Goal: Obtain resource: Download file/media

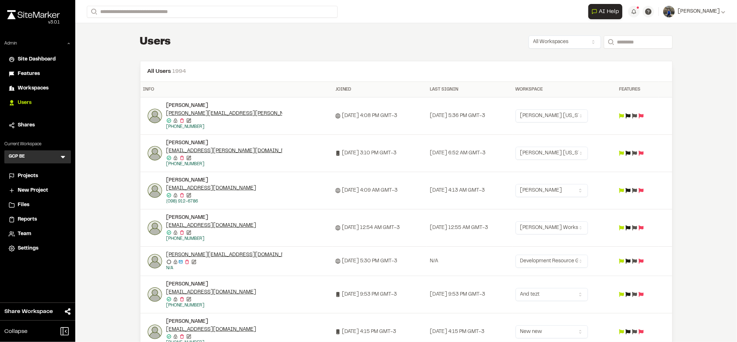
click at [29, 218] on span "Reports" at bounding box center [27, 219] width 19 height 8
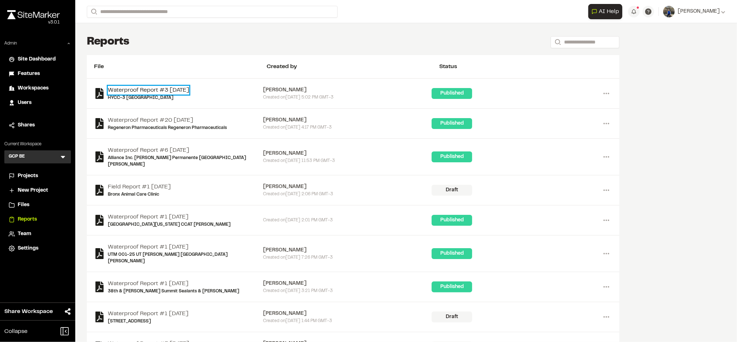
click at [182, 90] on link "Waterproof Report #3 [DATE]" at bounding box center [148, 90] width 81 height 9
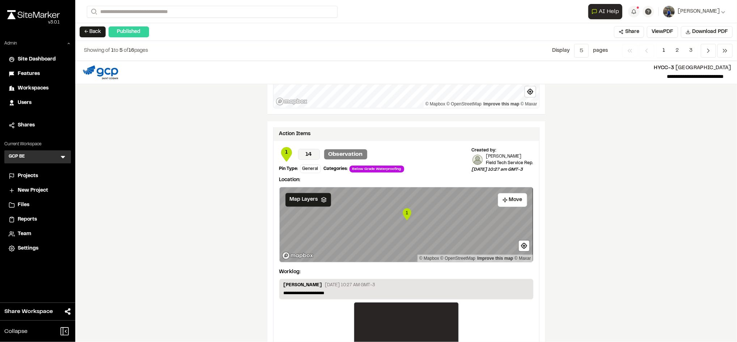
scroll to position [1180, 0]
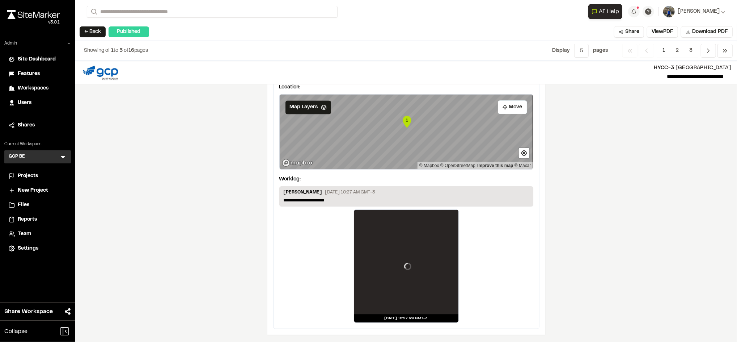
click at [417, 230] on div at bounding box center [406, 265] width 104 height 113
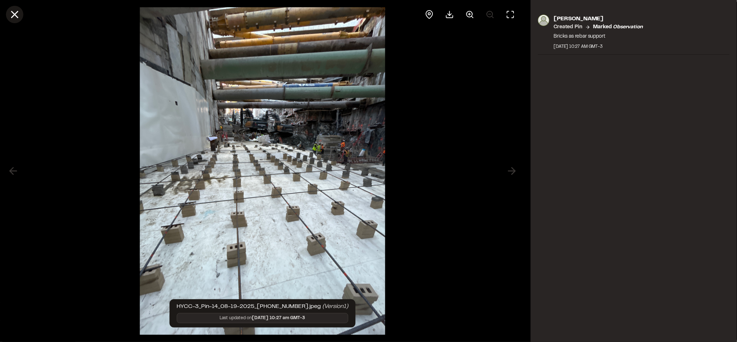
click at [15, 14] on icon at bounding box center [14, 14] width 12 height 12
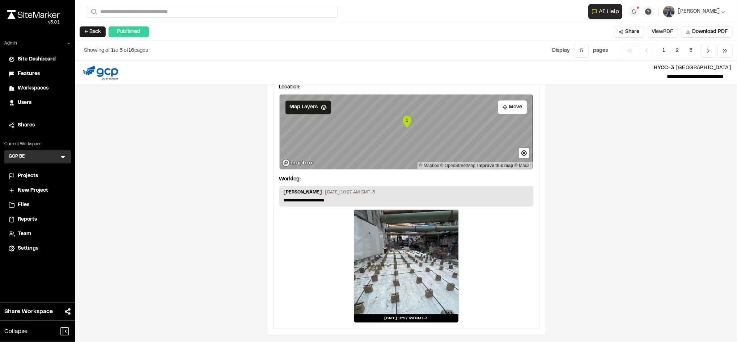
click at [663, 33] on button "View PDF" at bounding box center [662, 32] width 31 height 12
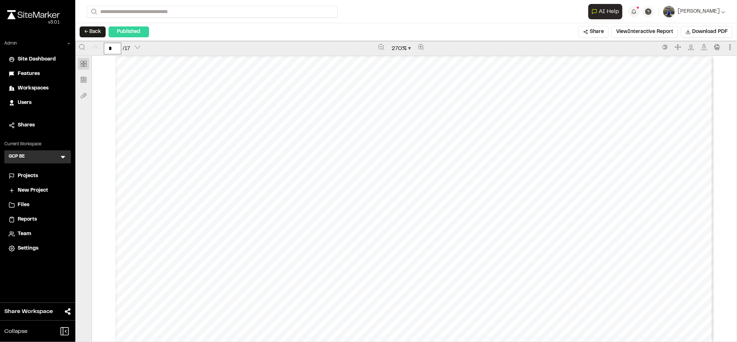
scroll to position [123, 0]
drag, startPoint x: 380, startPoint y: 38, endPoint x: 380, endPoint y: 43, distance: 4.4
click at [380, 43] on div "**********" at bounding box center [406, 171] width 662 height 342
click at [380, 43] on button "Zoom out" at bounding box center [382, 47] width 12 height 12
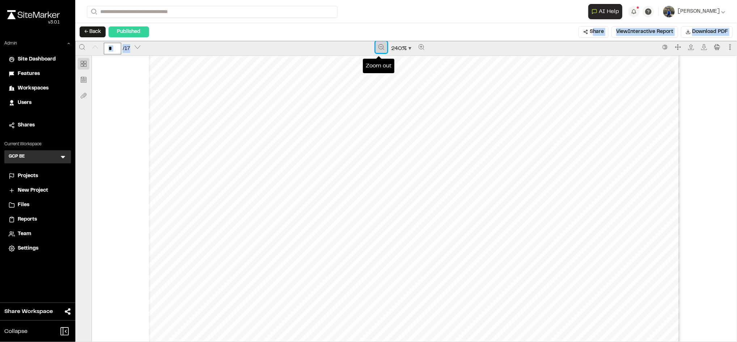
click at [380, 43] on button "Zoom out" at bounding box center [382, 47] width 12 height 12
drag, startPoint x: 380, startPoint y: 43, endPoint x: 344, endPoint y: 43, distance: 35.5
click at [344, 43] on div "210 %" at bounding box center [401, 48] width 515 height 14
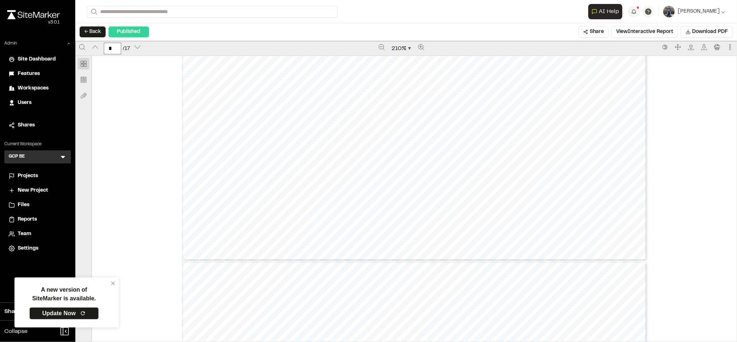
type input "*"
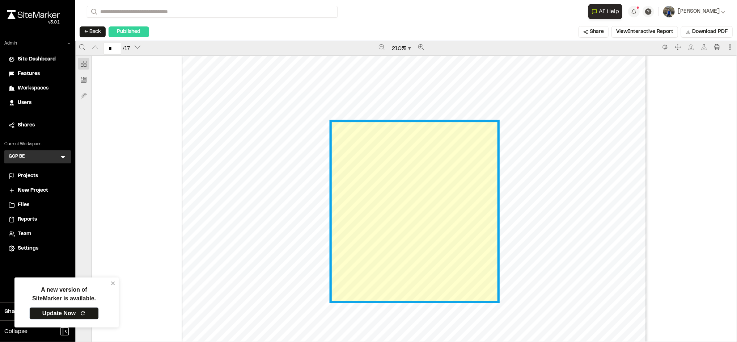
click at [401, 217] on link "Page 5" at bounding box center [414, 211] width 165 height 178
